Goal: Task Accomplishment & Management: Use online tool/utility

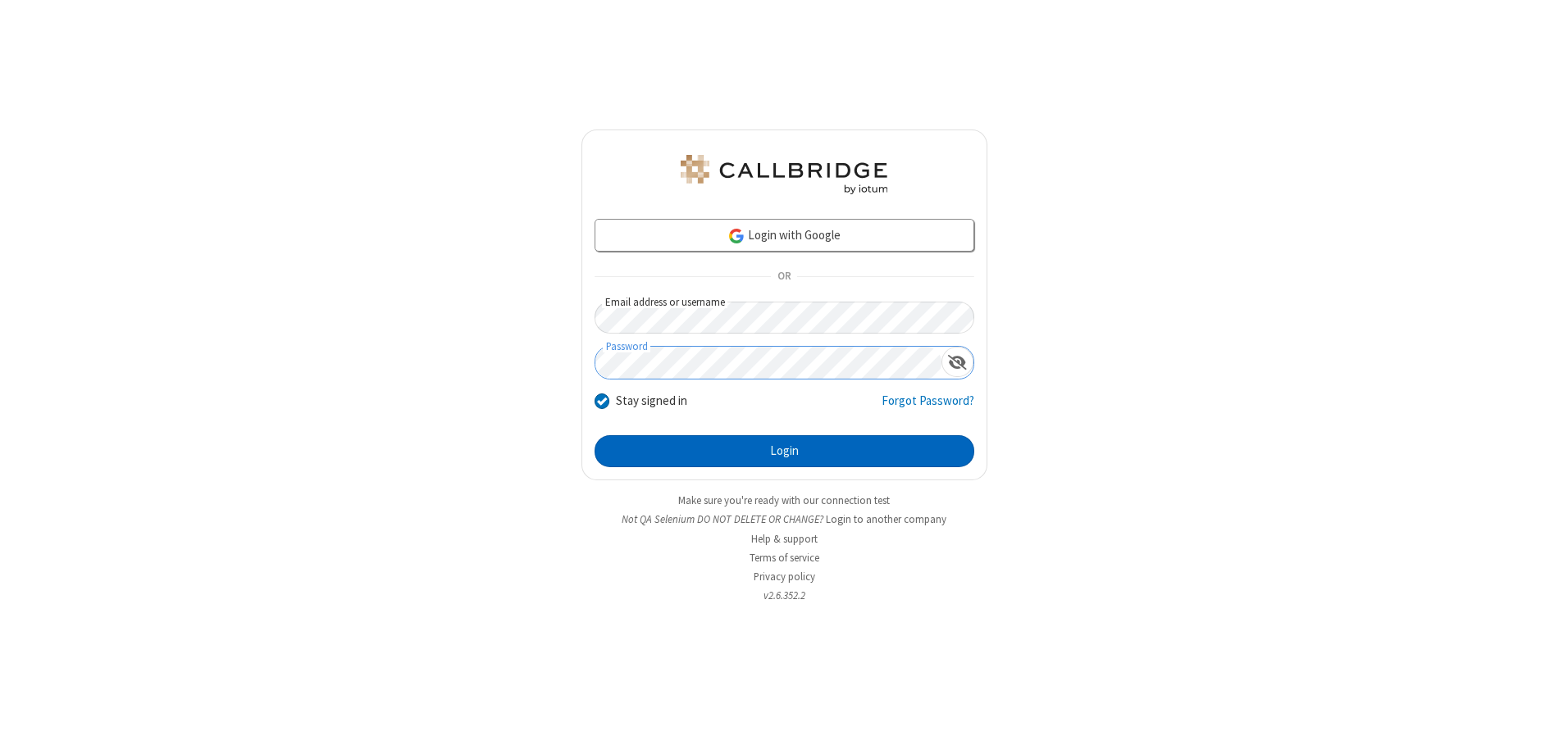
click at [784, 451] on button "Login" at bounding box center [785, 452] width 380 height 33
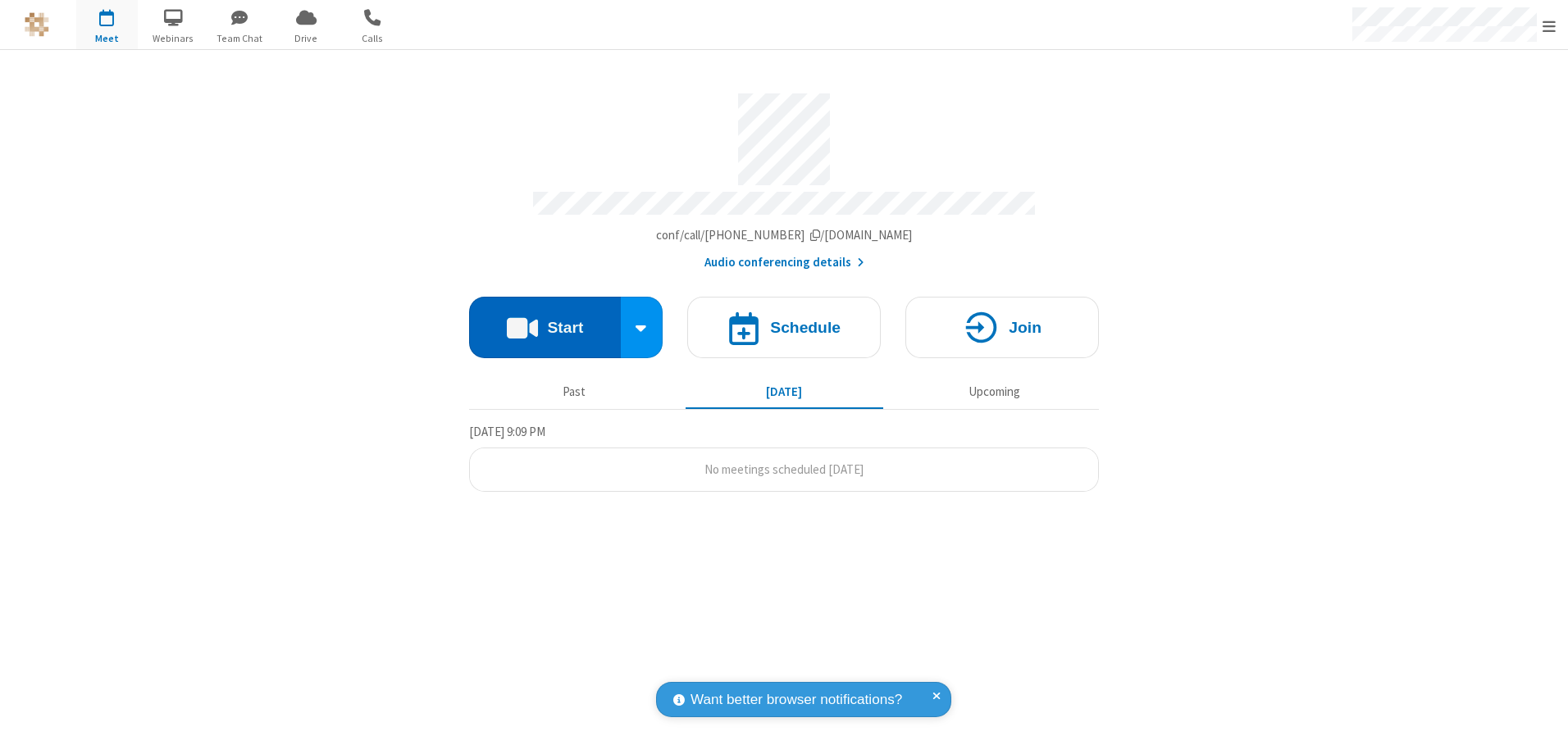
click at [544, 322] on button "Start" at bounding box center [544, 328] width 151 height 62
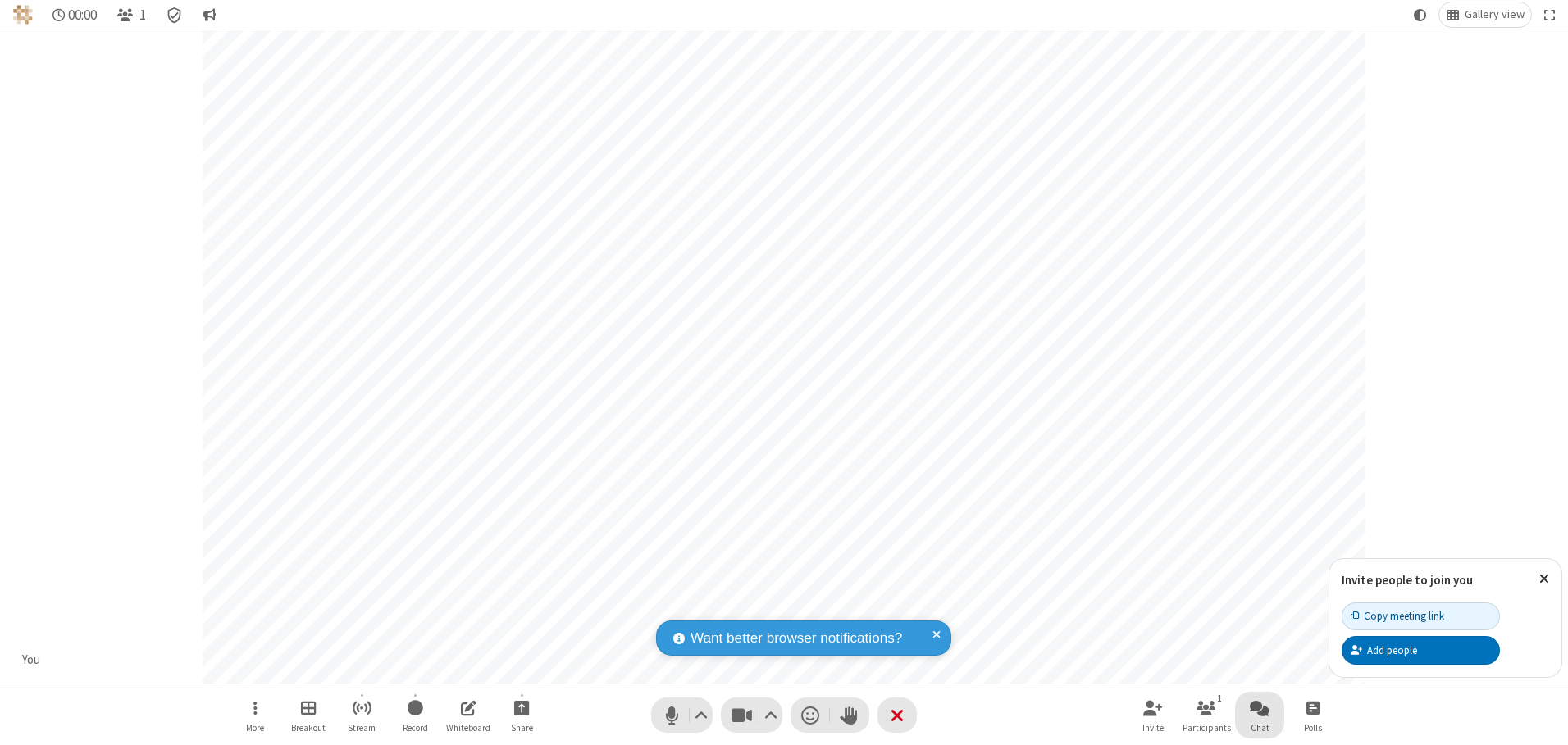
click at [1260, 707] on span "Open chat" at bounding box center [1259, 707] width 20 height 21
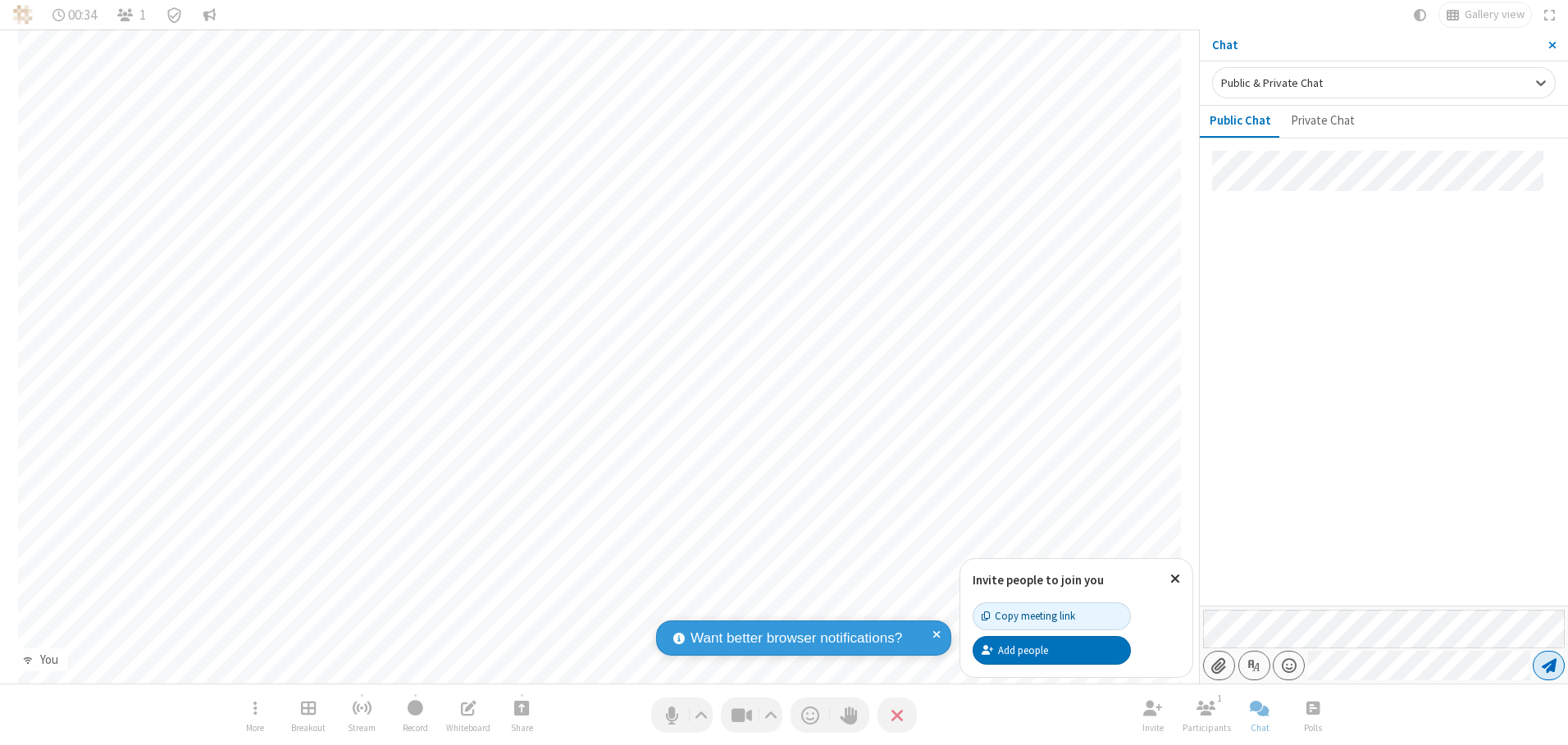
click at [1548, 665] on span "Send message" at bounding box center [1548, 665] width 15 height 16
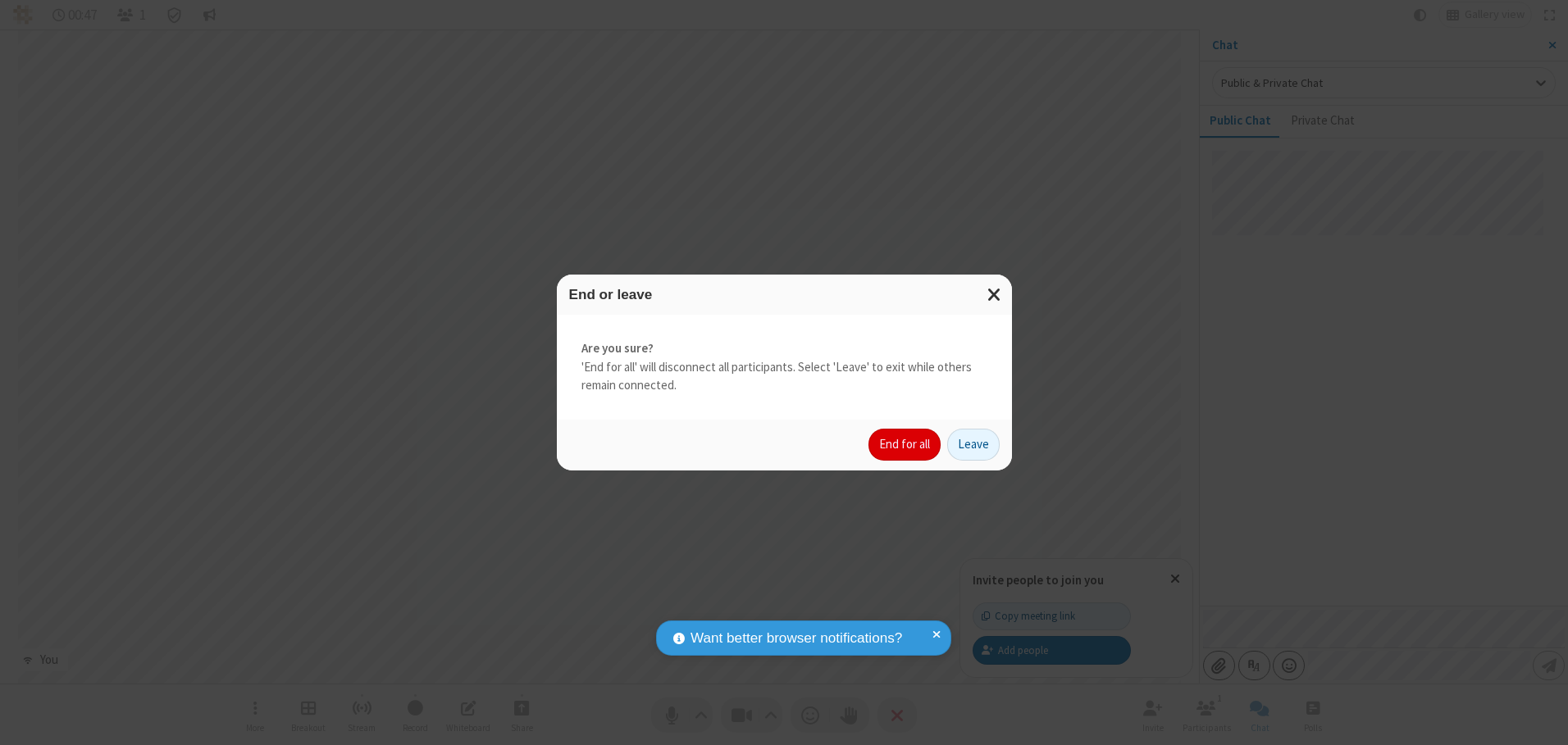
click at [906, 444] on button "End for all" at bounding box center [905, 445] width 72 height 33
